Goal: Complete application form

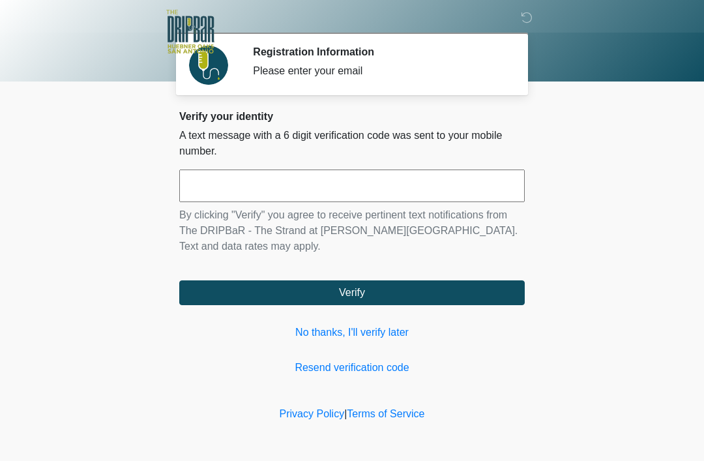
click at [351, 336] on link "No thanks, I'll verify later" at bounding box center [351, 332] width 345 height 16
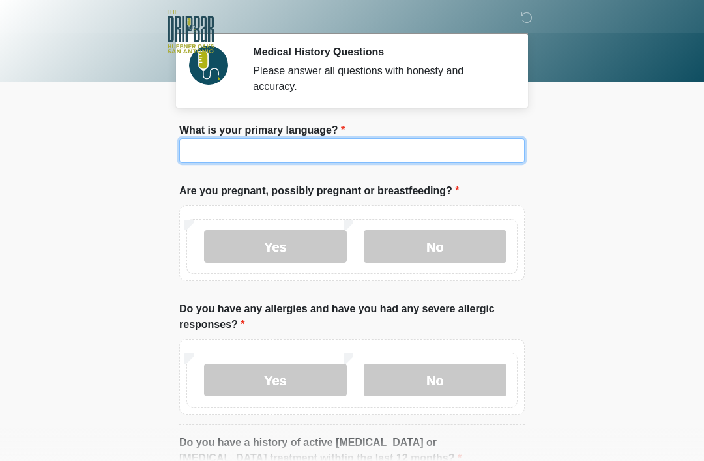
click at [248, 157] on input "What is your primary language?" at bounding box center [351, 150] width 345 height 25
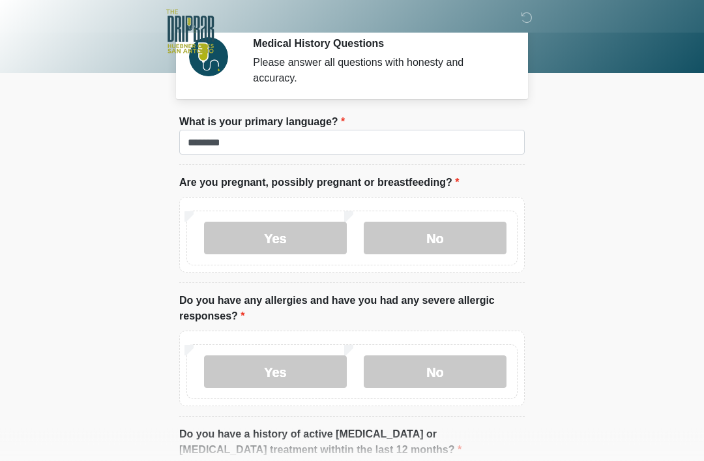
scroll to position [8, 0]
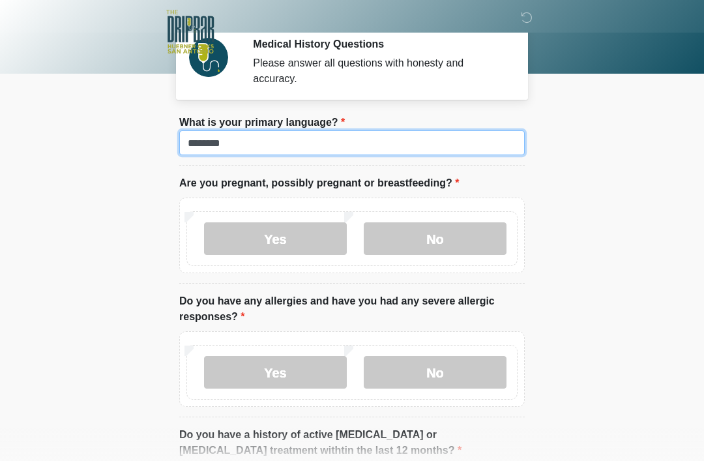
type input "*******"
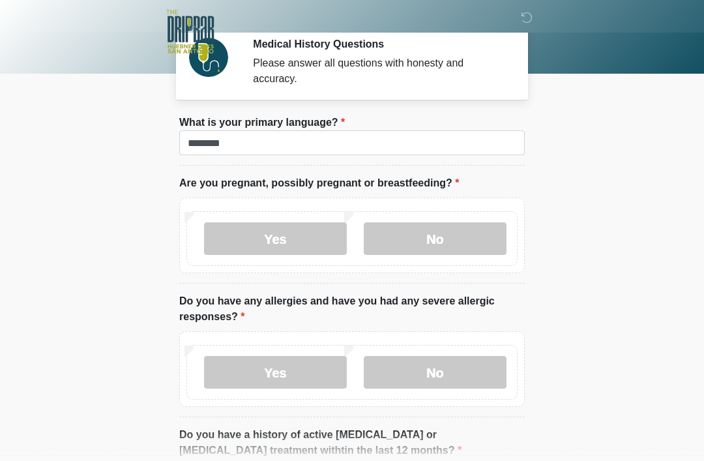
click at [467, 205] on div "Yes No" at bounding box center [351, 235] width 345 height 76
click at [461, 237] on label "No" at bounding box center [435, 238] width 143 height 33
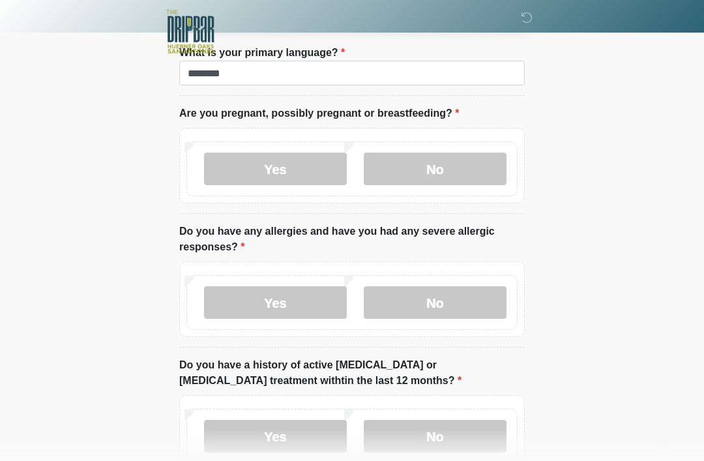
scroll to position [96, 0]
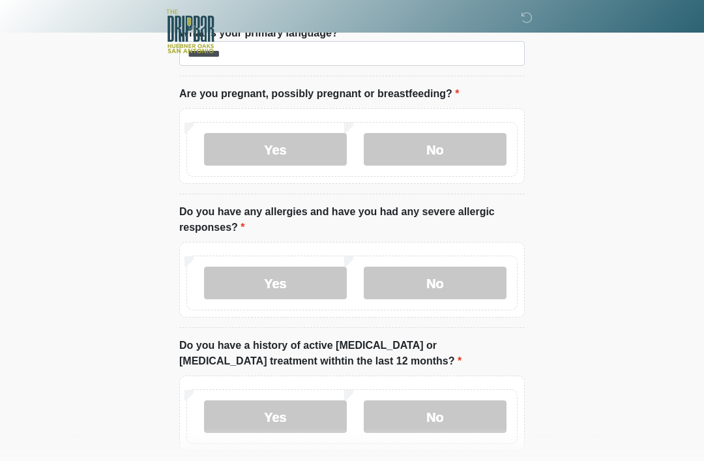
click at [461, 290] on label "No" at bounding box center [435, 283] width 143 height 33
click at [272, 289] on label "Yes" at bounding box center [275, 282] width 143 height 33
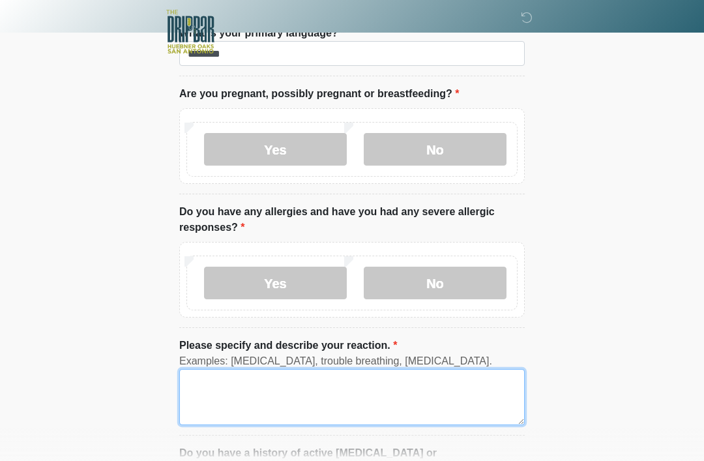
click at [317, 400] on textarea "Please specify and describe your reaction." at bounding box center [351, 397] width 345 height 56
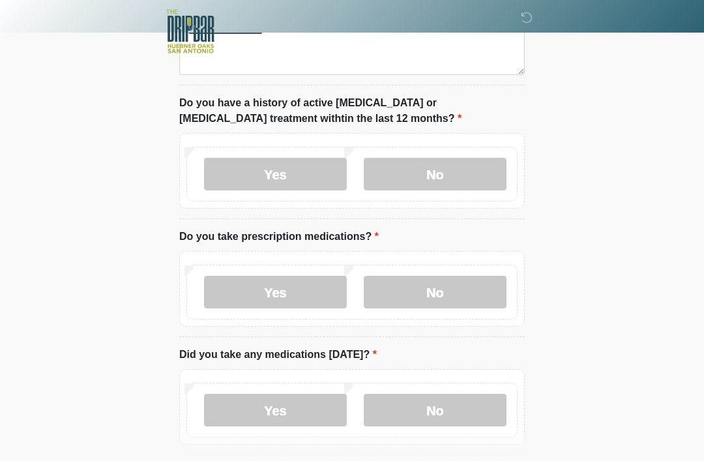
scroll to position [447, 0]
type textarea "**********"
click at [453, 157] on label "No" at bounding box center [435, 173] width 143 height 33
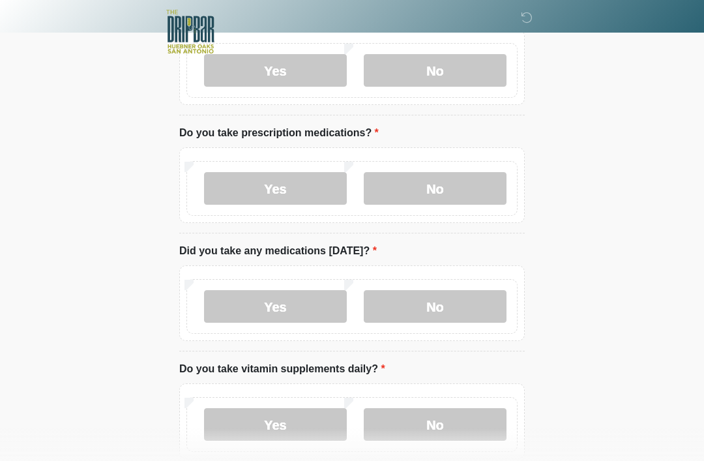
scroll to position [550, 0]
click at [439, 181] on label "No" at bounding box center [435, 189] width 143 height 33
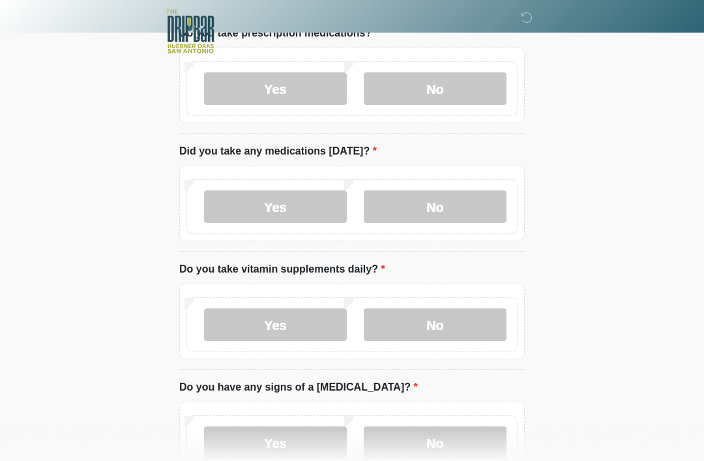
scroll to position [651, 0]
click at [273, 203] on label "Yes" at bounding box center [275, 206] width 143 height 33
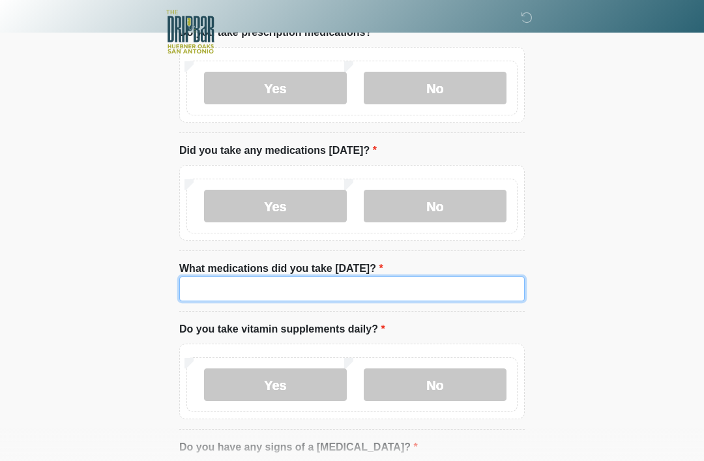
click at [283, 278] on input "What medications did you take [DATE]?" at bounding box center [351, 288] width 345 height 25
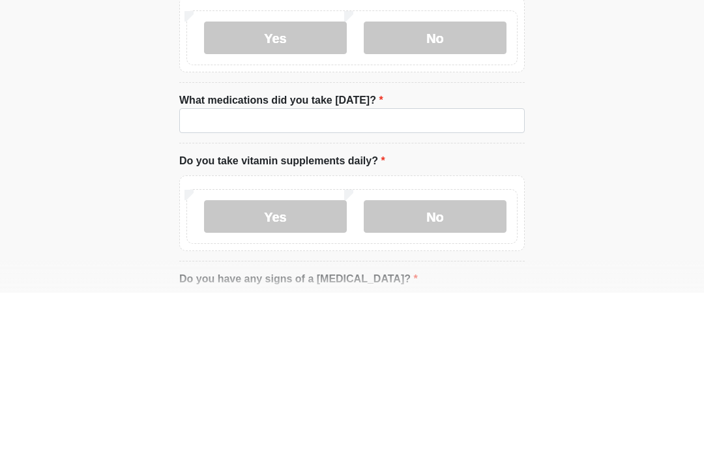
click at [466, 190] on label "No" at bounding box center [435, 206] width 143 height 33
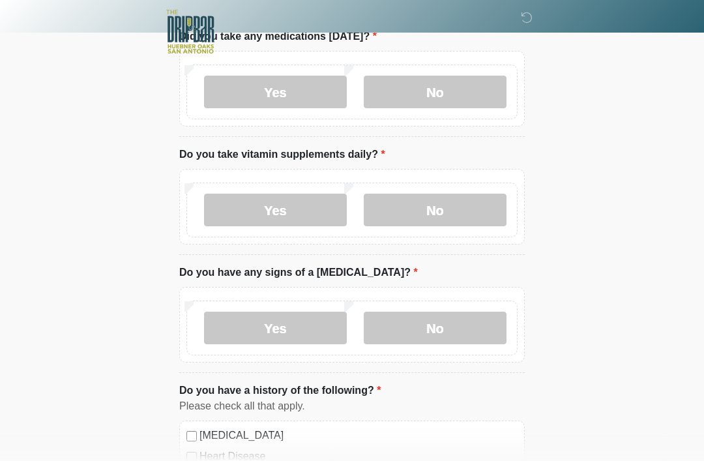
scroll to position [764, 0]
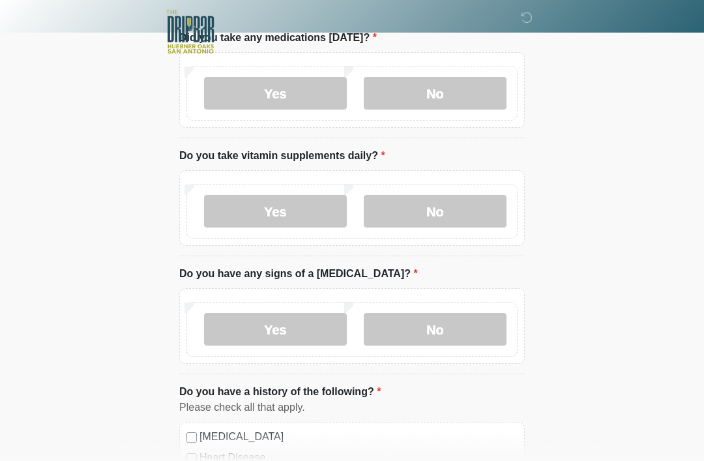
click at [269, 205] on label "Yes" at bounding box center [275, 211] width 143 height 33
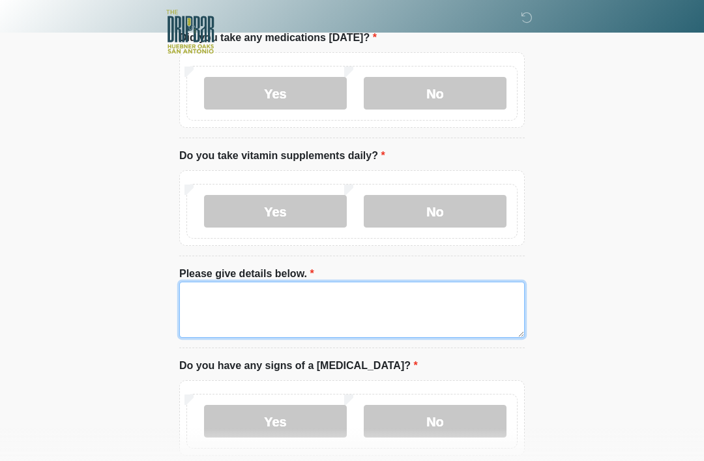
click at [304, 296] on textarea "Please give details below." at bounding box center [351, 309] width 345 height 56
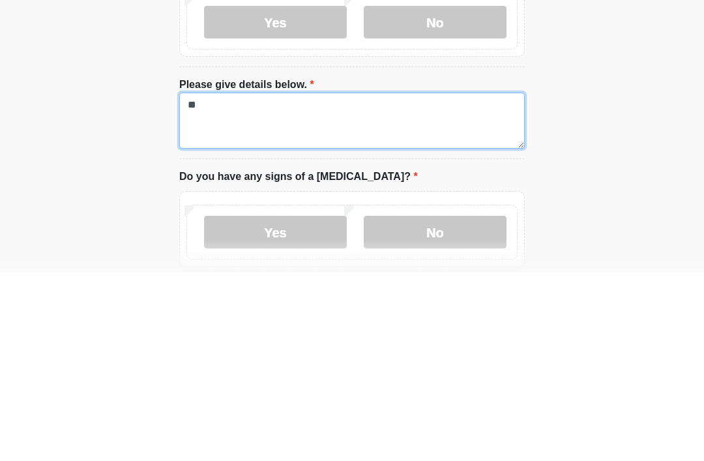
type textarea "*"
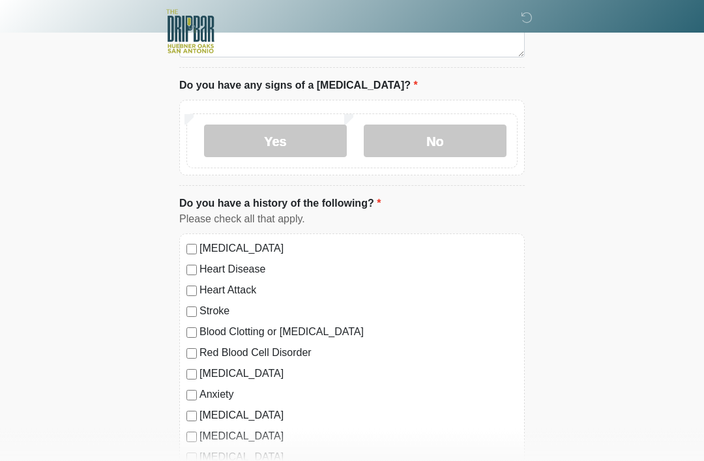
scroll to position [1044, 0]
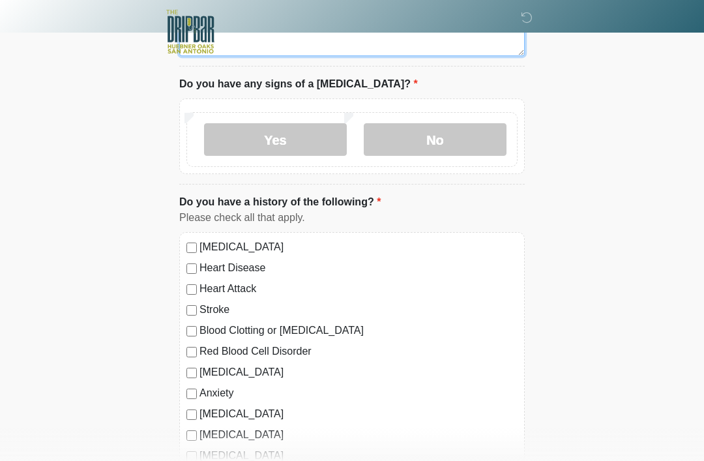
type textarea "**********"
click at [452, 123] on label "No" at bounding box center [435, 139] width 143 height 33
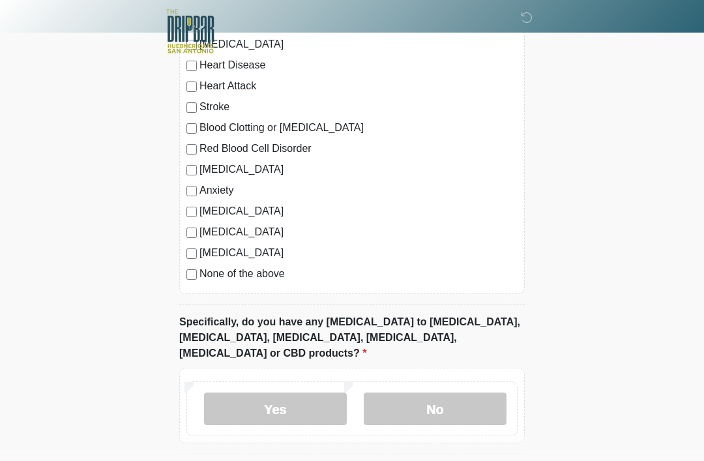
scroll to position [1285, 0]
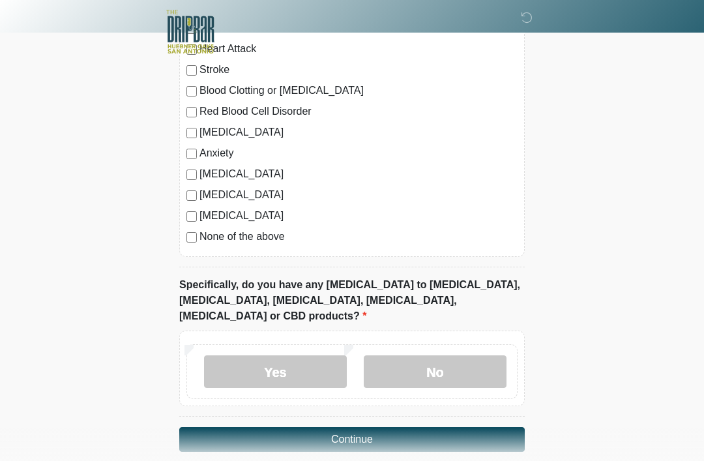
click at [458, 362] on label "No" at bounding box center [435, 371] width 143 height 33
click at [389, 427] on button "Continue" at bounding box center [351, 439] width 345 height 25
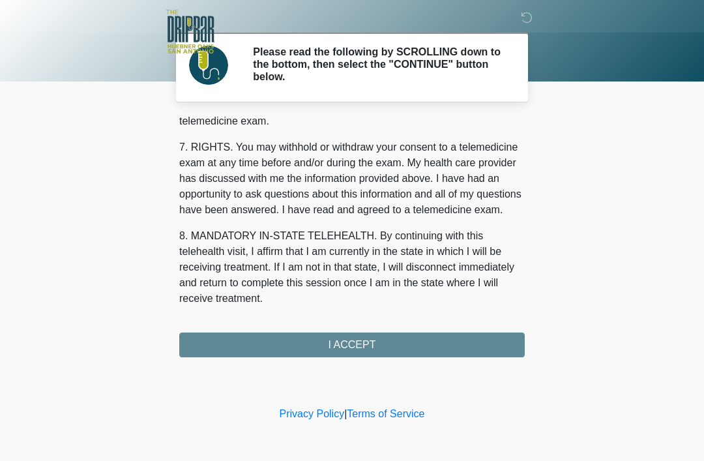
scroll to position [571, 0]
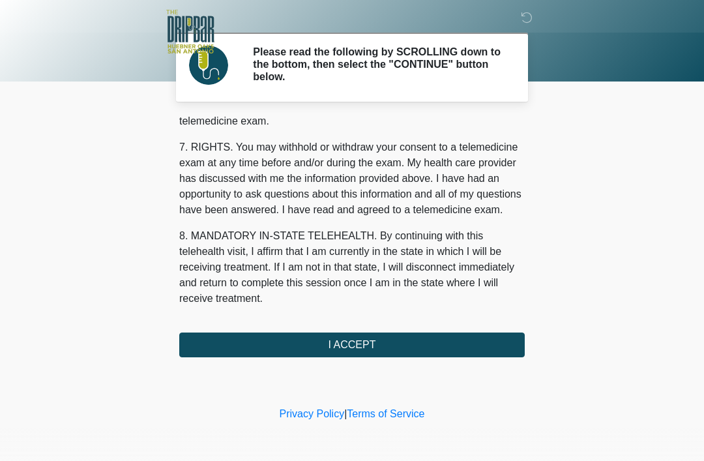
click at [394, 345] on button "I ACCEPT" at bounding box center [351, 344] width 345 height 25
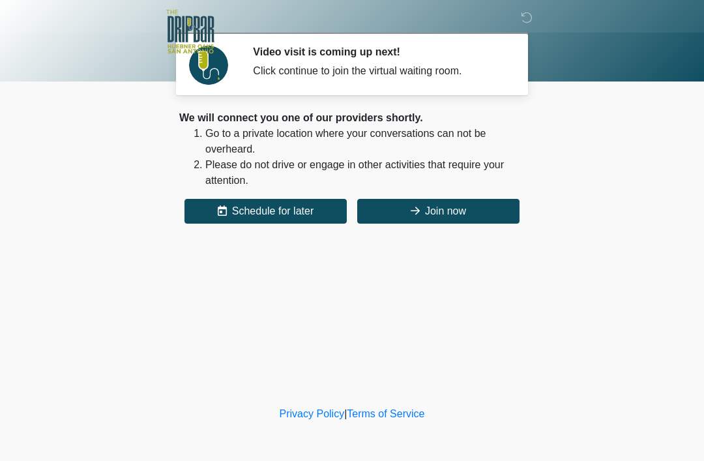
click at [460, 218] on button "Join now" at bounding box center [438, 211] width 162 height 25
